Goal: Information Seeking & Learning: Learn about a topic

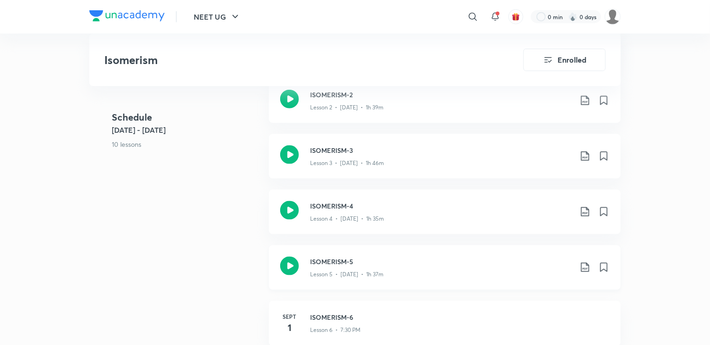
click at [586, 269] on icon at bounding box center [585, 267] width 8 height 9
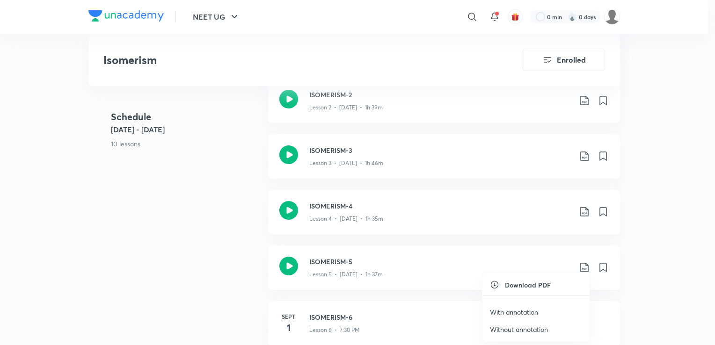
click at [510, 310] on p "With annotation" at bounding box center [514, 312] width 48 height 10
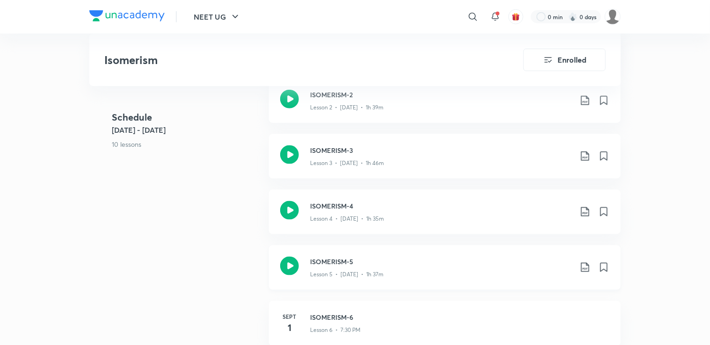
click at [586, 269] on icon at bounding box center [585, 267] width 11 height 11
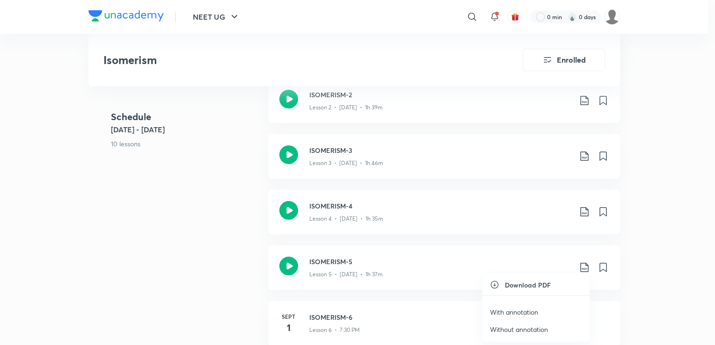
click at [519, 313] on p "With annotation" at bounding box center [514, 312] width 48 height 10
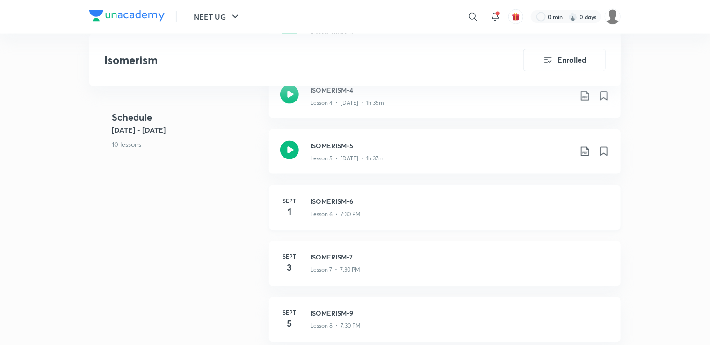
scroll to position [663, 0]
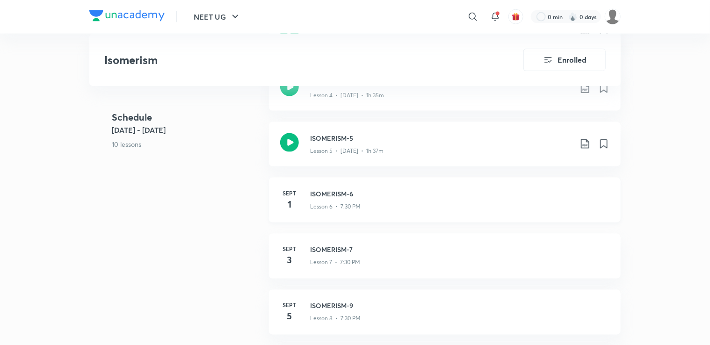
click at [301, 204] on div "[DATE] ISOMERISM-6 Lesson 6 • 7:30 PM" at bounding box center [445, 200] width 352 height 45
click at [319, 203] on p "Lesson 6 • 7:30 PM" at bounding box center [335, 207] width 51 height 8
click at [351, 196] on h3 "ISOMERISM-6" at bounding box center [459, 194] width 299 height 10
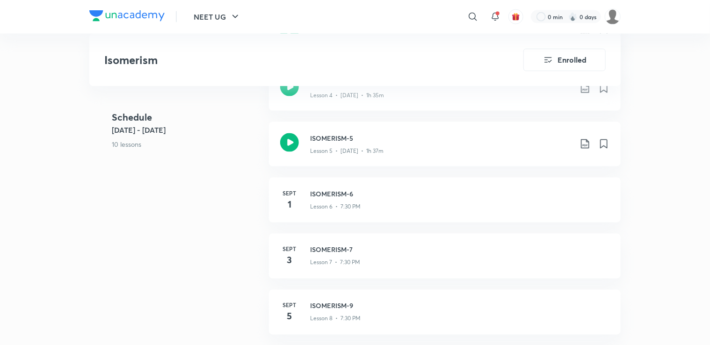
drag, startPoint x: 351, startPoint y: 196, endPoint x: 325, endPoint y: 8, distance: 189.0
click at [325, 8] on div "NEET UG ​ 0 min 0 days Isomerism Enrolled NEET UG Plus Syllabus Chemistry Hingl…" at bounding box center [355, 181] width 710 height 1689
click at [335, 193] on h3 "ISOMERISM-6" at bounding box center [459, 194] width 299 height 10
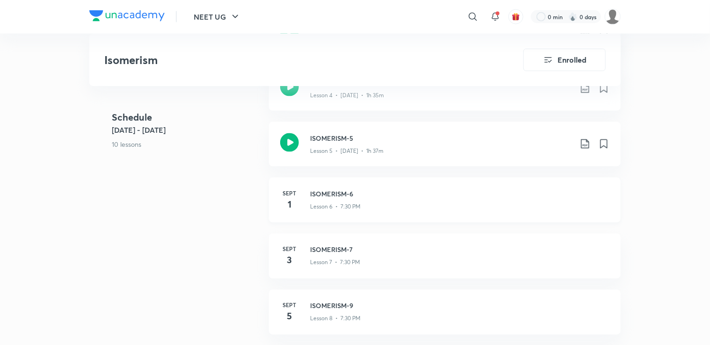
click at [335, 193] on h3 "ISOMERISM-6" at bounding box center [459, 194] width 299 height 10
click at [325, 197] on h3 "ISOMERISM-6" at bounding box center [459, 194] width 299 height 10
